Goal: Information Seeking & Learning: Check status

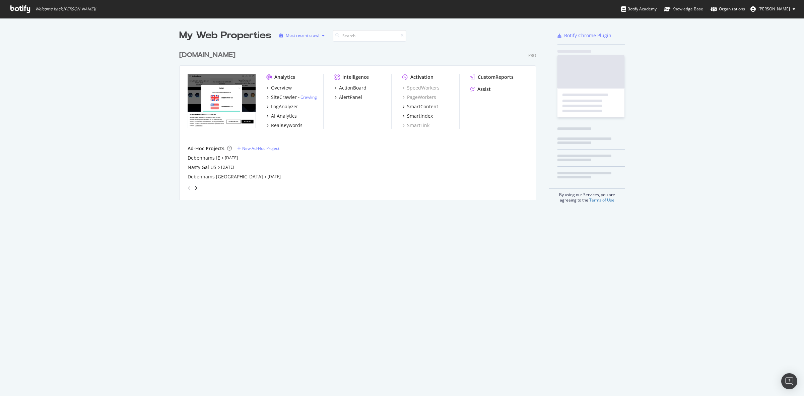
scroll to position [389, 791]
click at [205, 56] on div "[DOMAIN_NAME]" at bounding box center [207, 55] width 56 height 10
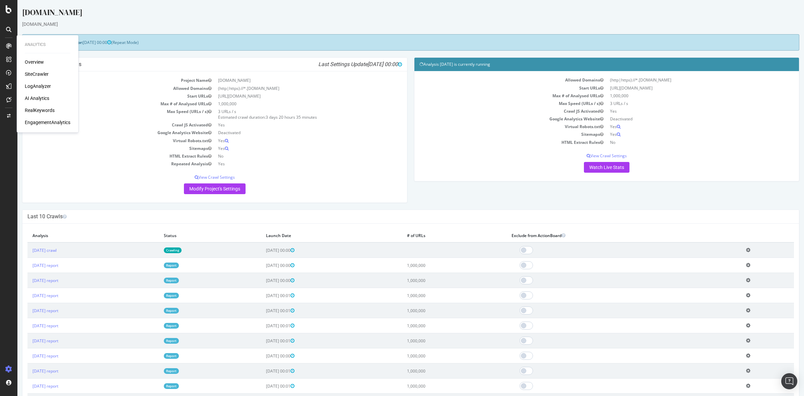
click at [44, 74] on div "SiteCrawler" at bounding box center [37, 74] width 24 height 7
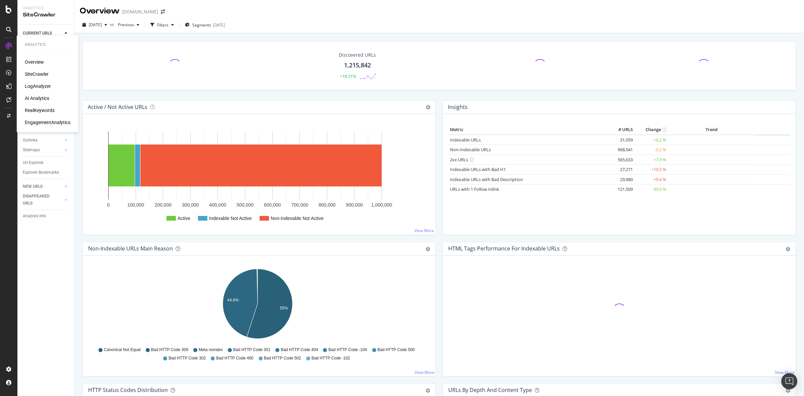
click at [34, 99] on div "AI Analytics" at bounding box center [37, 98] width 24 height 7
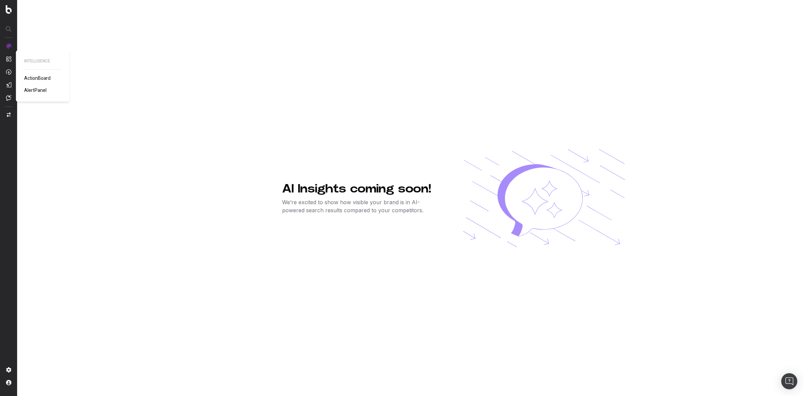
click at [31, 76] on span "ActionBoard" at bounding box center [37, 77] width 26 height 5
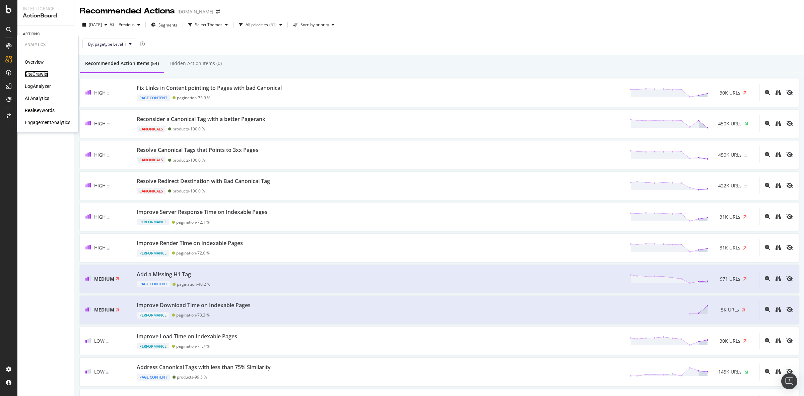
click at [40, 74] on div "SiteCrawler" at bounding box center [37, 74] width 24 height 7
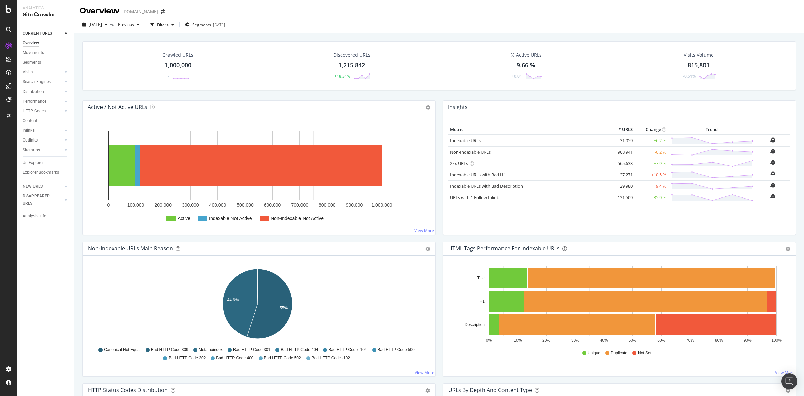
click at [189, 64] on div "1,000,000" at bounding box center [178, 65] width 27 height 9
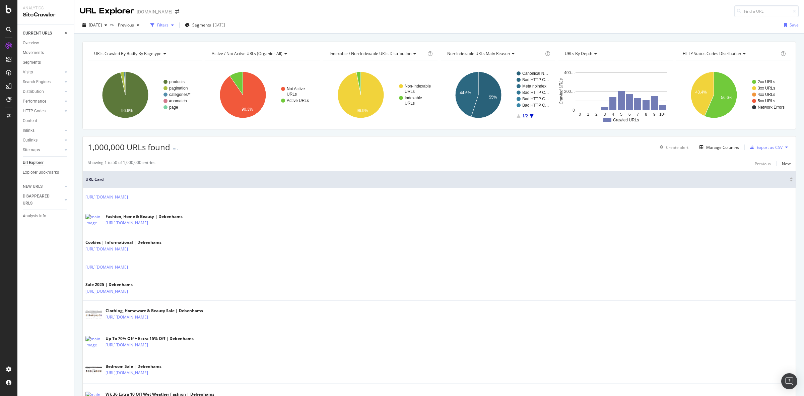
click at [177, 29] on div "Filters" at bounding box center [162, 25] width 29 height 10
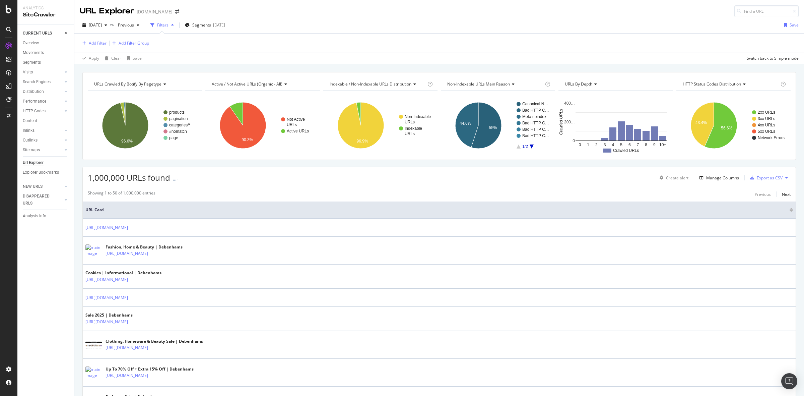
click at [85, 40] on div "Add Filter" at bounding box center [93, 43] width 27 height 7
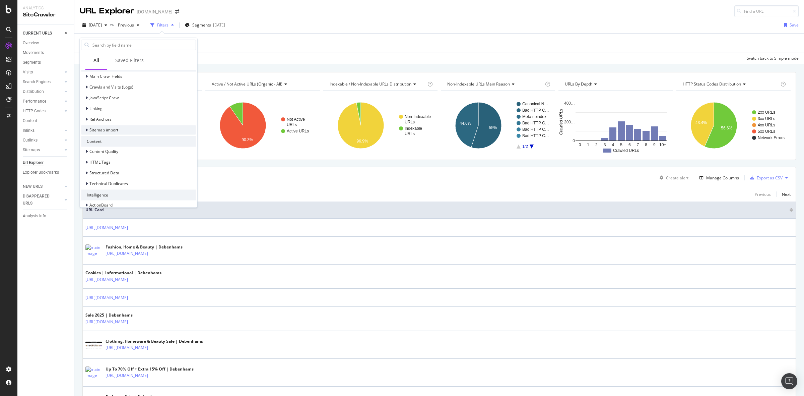
scroll to position [230, 0]
click at [133, 196] on div "ActionBoard" at bounding box center [138, 197] width 115 height 9
click at [147, 128] on div "Structured Data" at bounding box center [138, 129] width 115 height 9
click at [135, 147] on div "Product" at bounding box center [138, 149] width 115 height 9
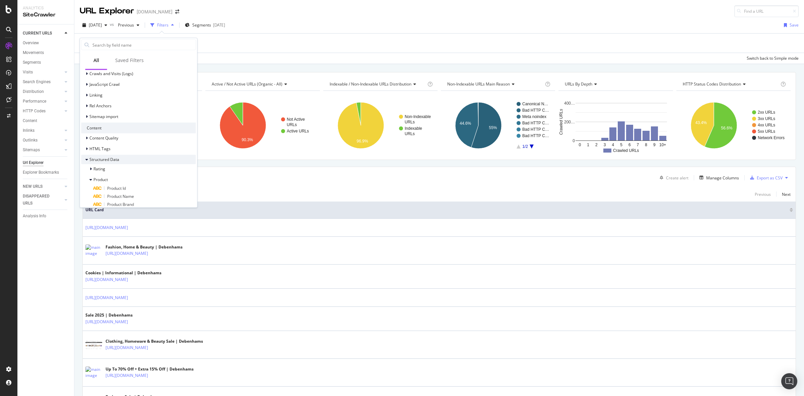
scroll to position [223, 0]
click at [140, 132] on div "Sitemap import" at bounding box center [138, 128] width 115 height 9
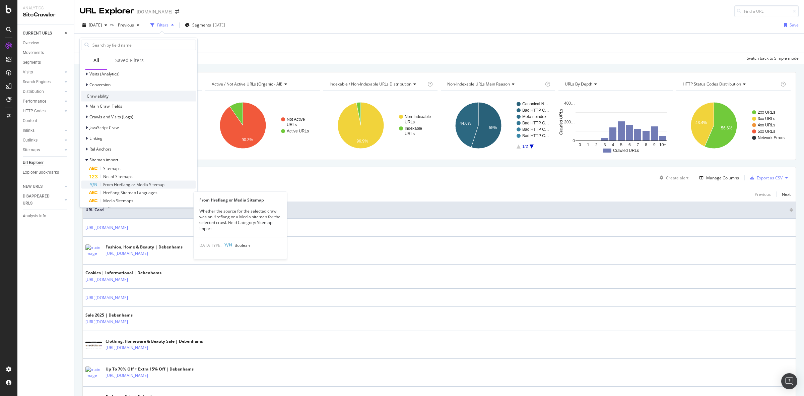
scroll to position [182, 0]
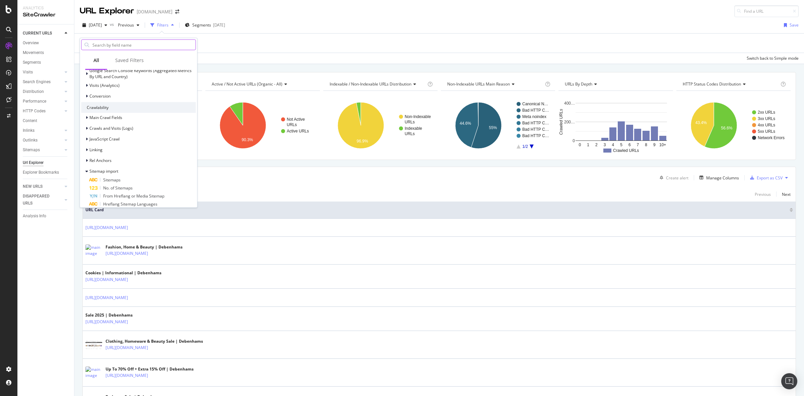
click at [139, 46] on input "text" at bounding box center [144, 45] width 104 height 10
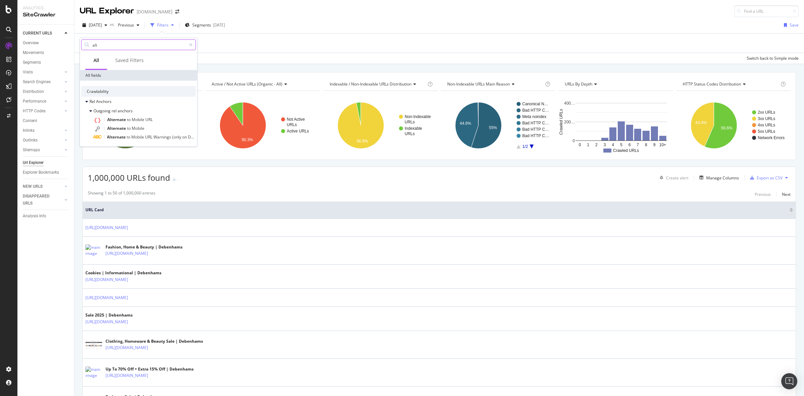
scroll to position [0, 0]
type input "alt"
click at [169, 101] on div "Rel Anchors" at bounding box center [138, 101] width 115 height 9
click at [136, 101] on div "Rel Anchors" at bounding box center [138, 101] width 115 height 9
click at [255, 66] on div "URLs Crawled By Botify By pagetype Chart (by Value) Table Expand Export as CSV …" at bounding box center [439, 72] width 730 height 16
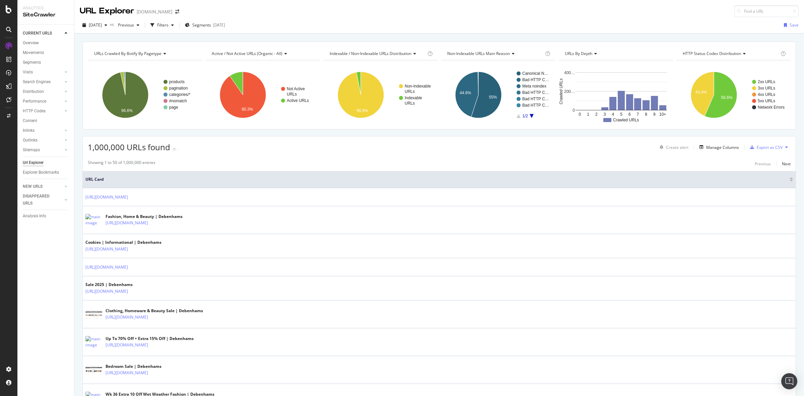
click at [283, 129] on div "URLs Crawled By Botify By pagetype Chart (by Value) Table Expand Export as CSV …" at bounding box center [439, 86] width 714 height 88
click at [308, 35] on div "URLs Crawled By Botify By pagetype Chart (by Value) Table Expand Export as CSV …" at bounding box center [439, 42] width 730 height 16
drag, startPoint x: 84, startPoint y: 99, endPoint x: 86, endPoint y: 109, distance: 10.5
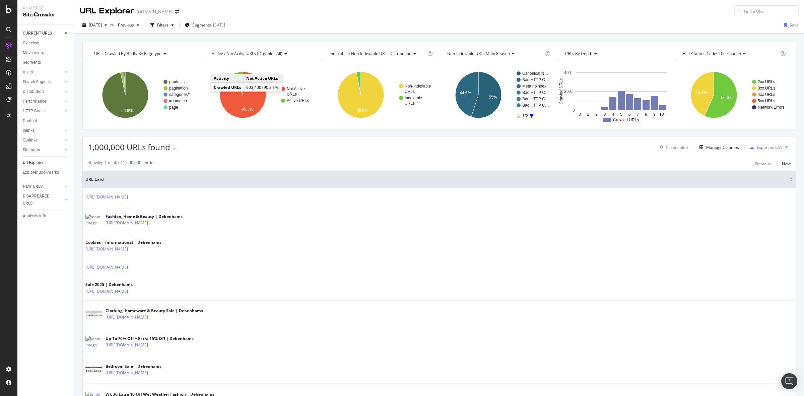
click at [86, 106] on div "URLs Crawled By Botify By pagetype Chart (by Value) Table Expand Export as CSV …" at bounding box center [439, 86] width 714 height 88
click at [105, 127] on div "URLs Crawled By Botify By pagetype Chart (by Value) Table Expand Export as CSV …" at bounding box center [439, 86] width 714 height 88
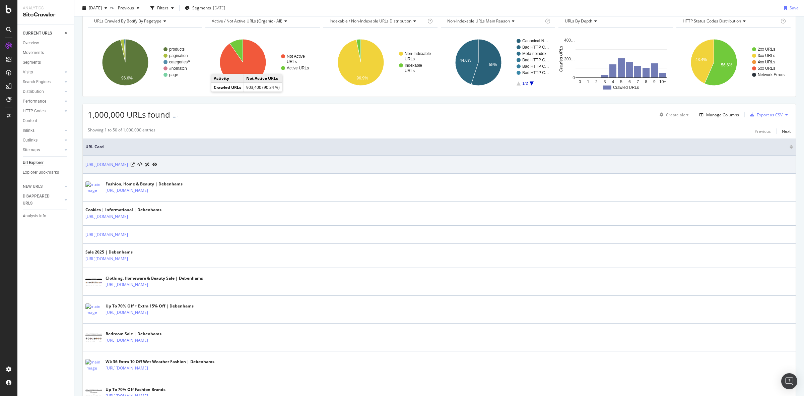
scroll to position [42, 0]
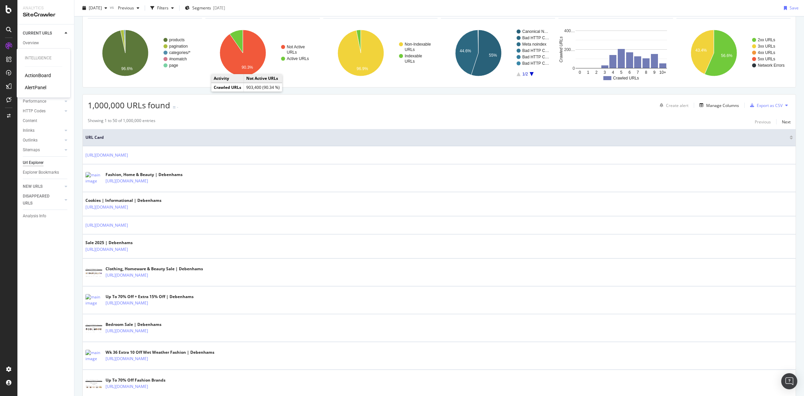
click at [34, 73] on div "ActionBoard" at bounding box center [38, 75] width 26 height 7
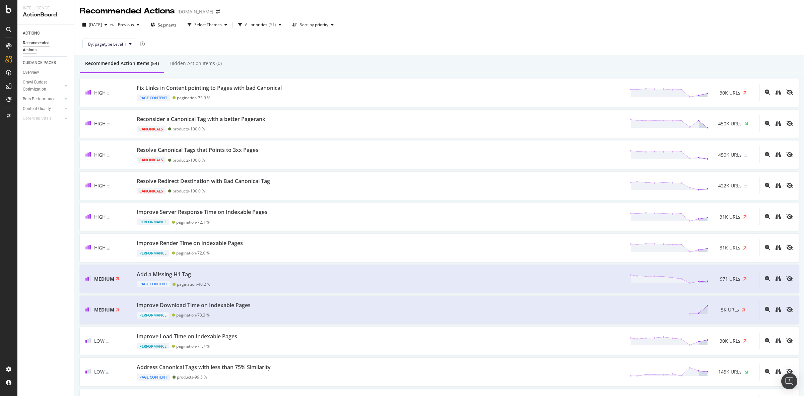
click at [351, 65] on div "Recommended Action Items (54) Hidden Action Items (0)" at bounding box center [439, 64] width 730 height 18
